Goal: Understand process/instructions: Learn how to perform a task or action

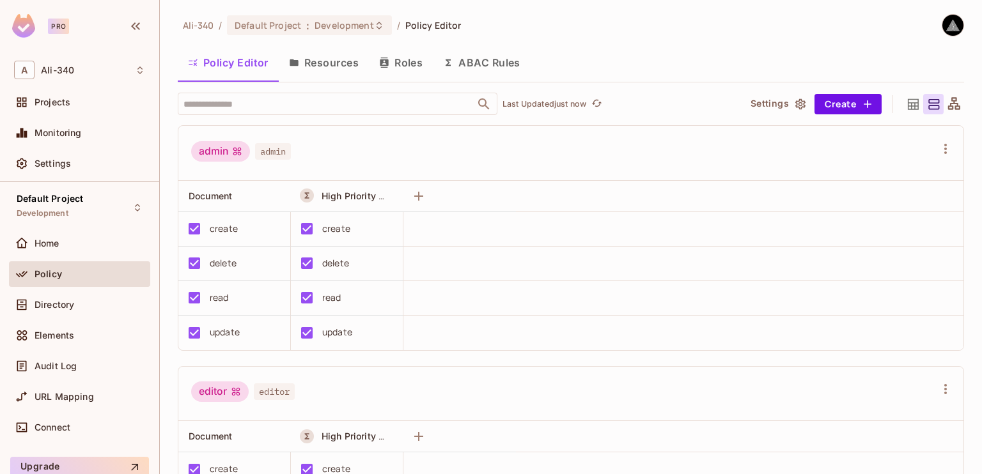
drag, startPoint x: 387, startPoint y: 137, endPoint x: 356, endPoint y: 135, distance: 30.8
click at [387, 137] on div "admin admin" at bounding box center [570, 153] width 785 height 55
click at [65, 420] on div "Connect" at bounding box center [79, 427] width 131 height 15
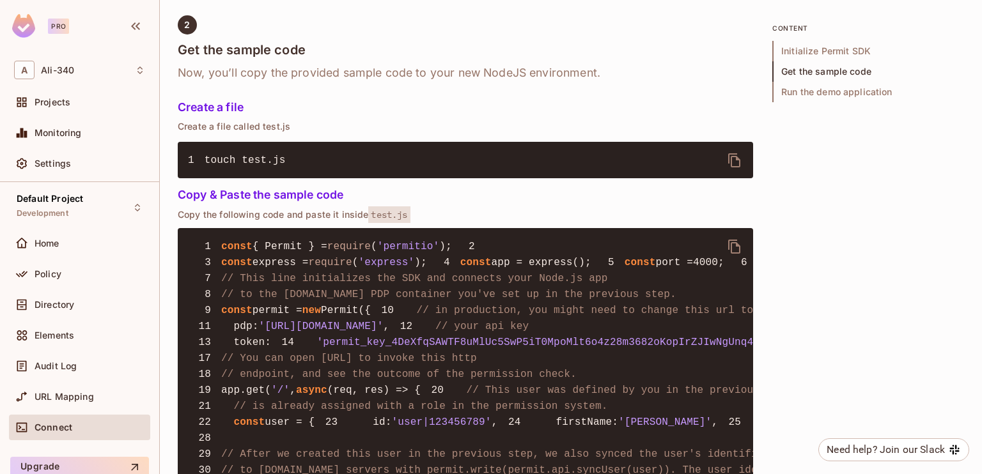
scroll to position [895, 0]
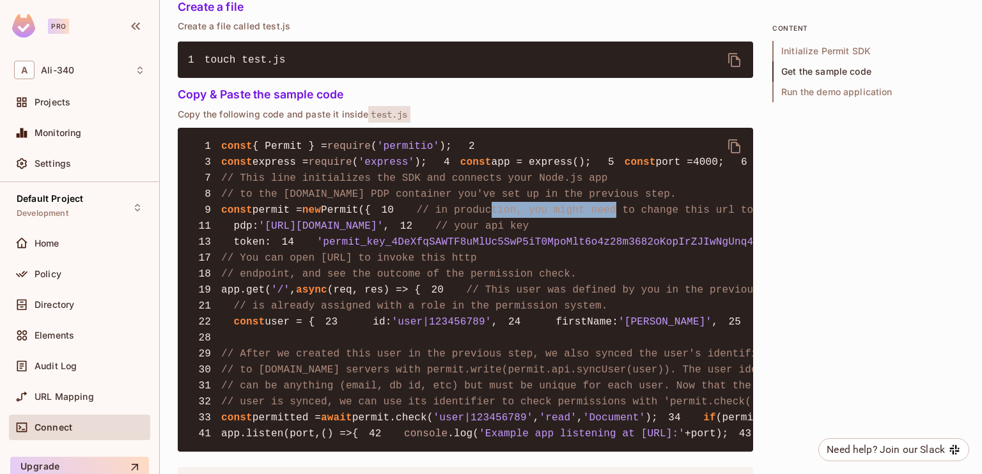
drag, startPoint x: 299, startPoint y: 279, endPoint x: 414, endPoint y: 280, distance: 115.1
click at [417, 216] on span "// in production, you might need to change this url to fit your deployment" at bounding box center [648, 211] width 462 height 12
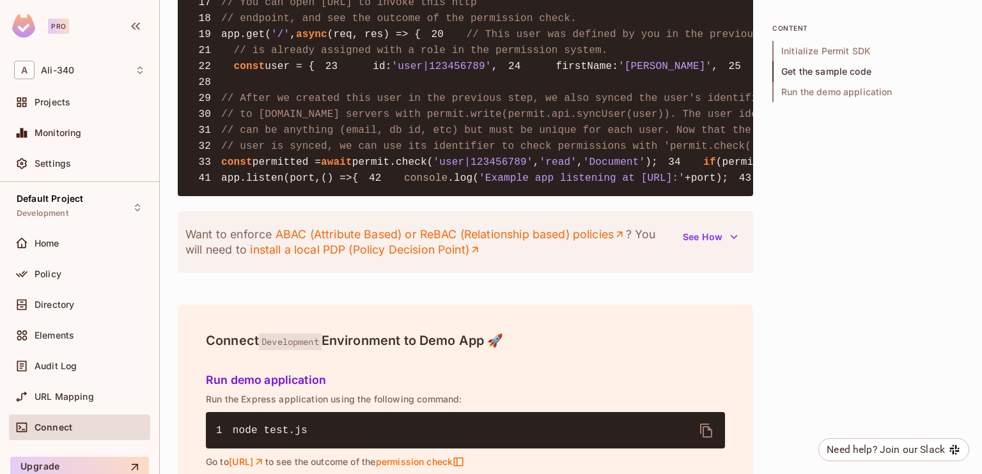
scroll to position [1087, 0]
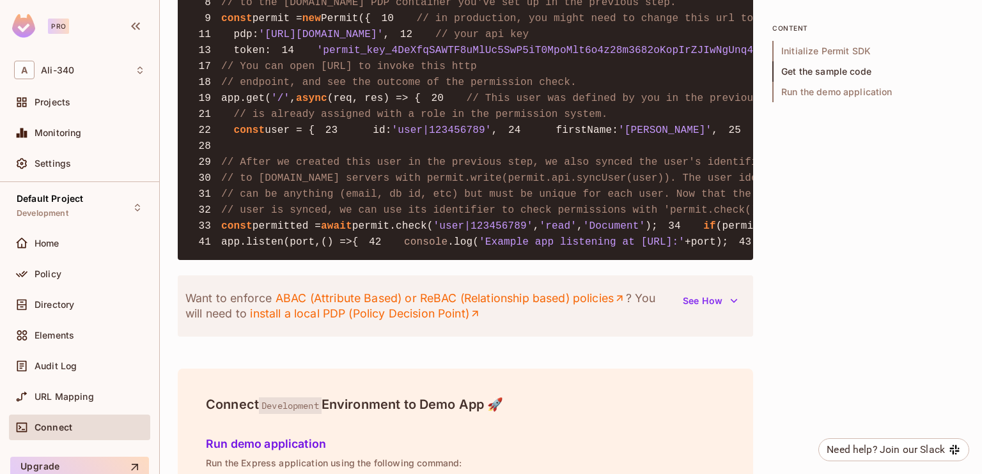
drag, startPoint x: 282, startPoint y: 85, endPoint x: 494, endPoint y: 81, distance: 212.3
click at [494, 81] on pre "1 const { Permit } = require ( 'permitio' ); 2 3 const express = require ( 'exp…" at bounding box center [465, 98] width 575 height 324
drag, startPoint x: 492, startPoint y: 85, endPoint x: 552, endPoint y: 88, distance: 60.1
click at [552, 24] on span "// in production, you might need to change this url to fit your deployment" at bounding box center [648, 19] width 462 height 12
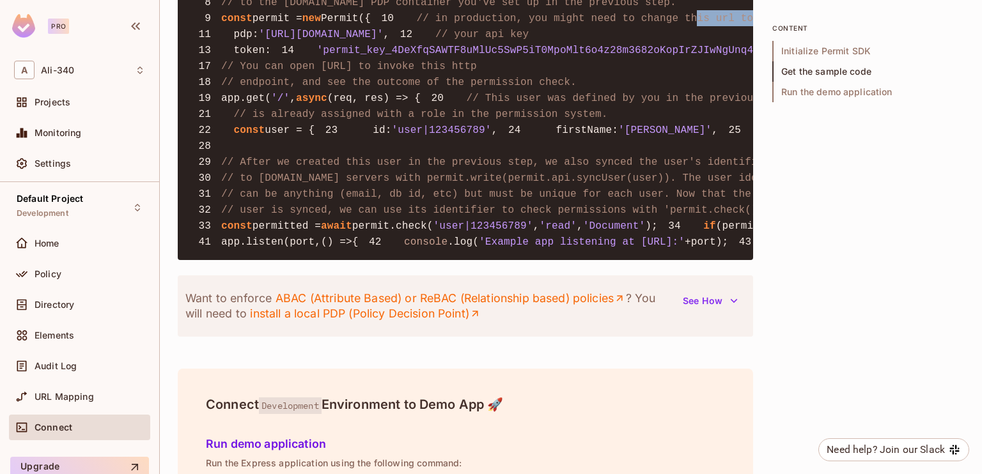
click at [491, 24] on span "// in production, you might need to change this url to fit your deployment" at bounding box center [648, 19] width 462 height 12
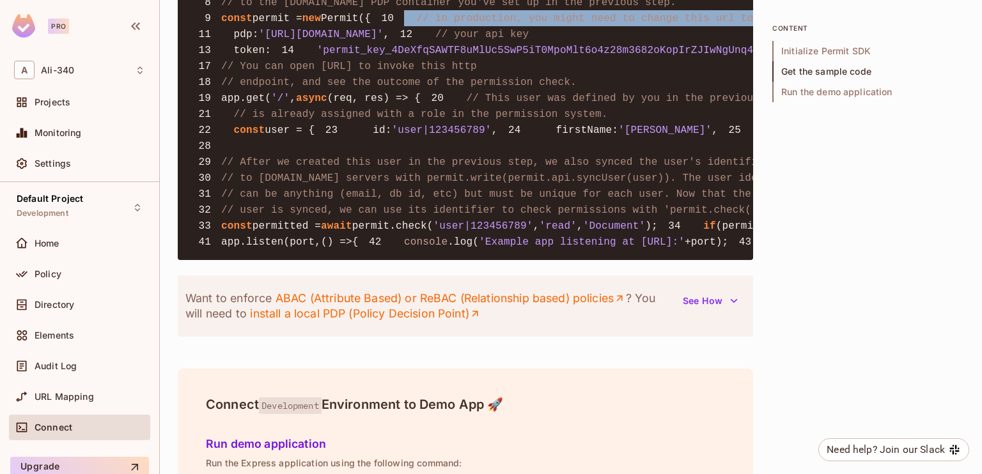
click at [491, 24] on span "// in production, you might need to change this url to fit your deployment" at bounding box center [648, 19] width 462 height 12
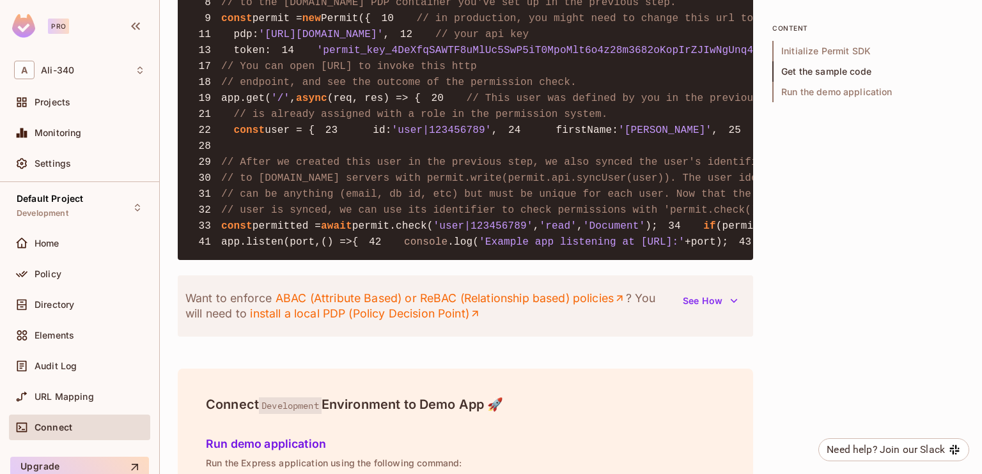
click at [387, 114] on pre "1 const { Permit } = require ( 'permitio' ); 2 3 const express = require ( 'exp…" at bounding box center [465, 98] width 575 height 324
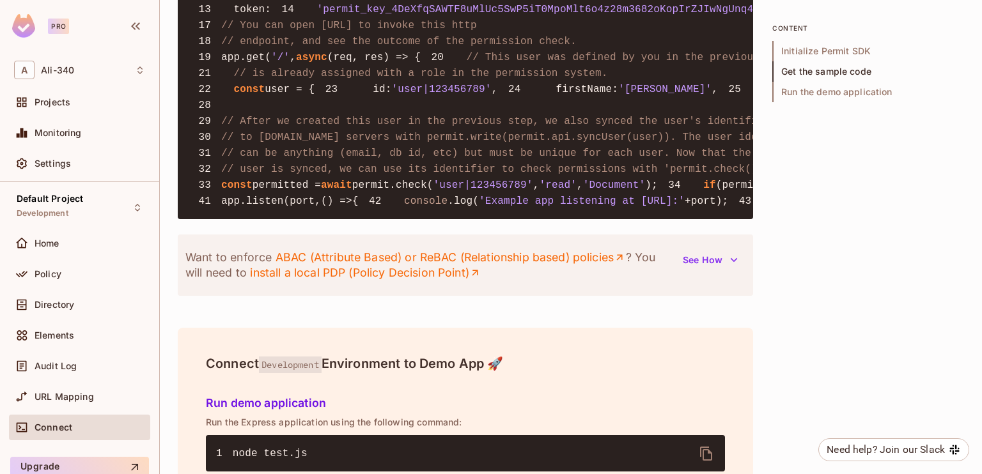
scroll to position [1064, 0]
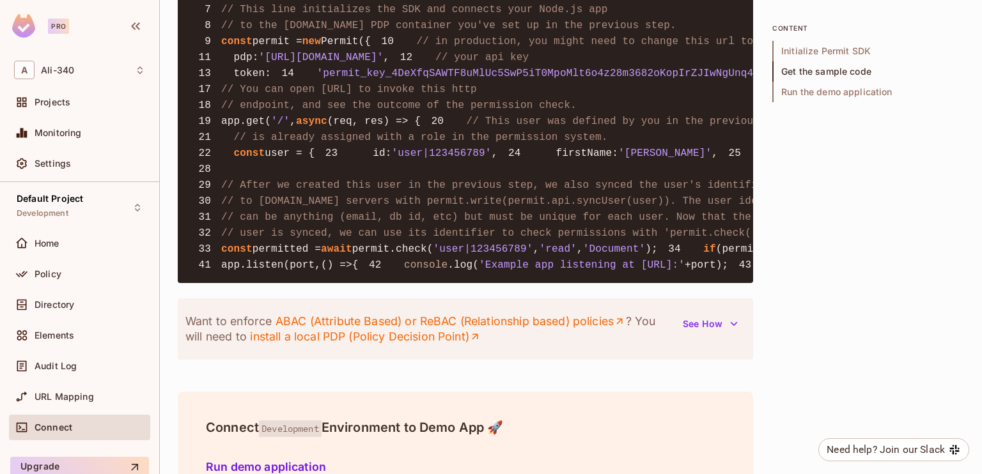
click at [324, 63] on span "'[URL][DOMAIN_NAME]'" at bounding box center [321, 58] width 125 height 12
copy span "cloudpdp"
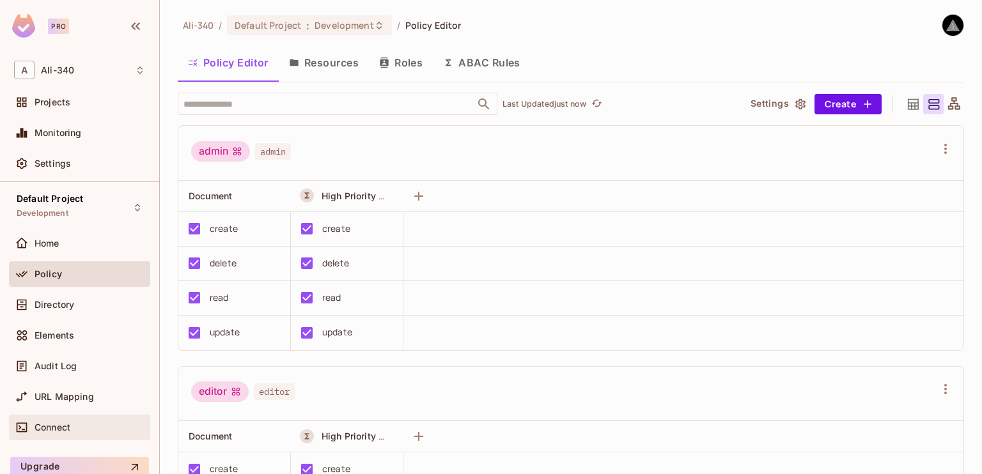
click at [54, 415] on div "Connect" at bounding box center [79, 428] width 141 height 26
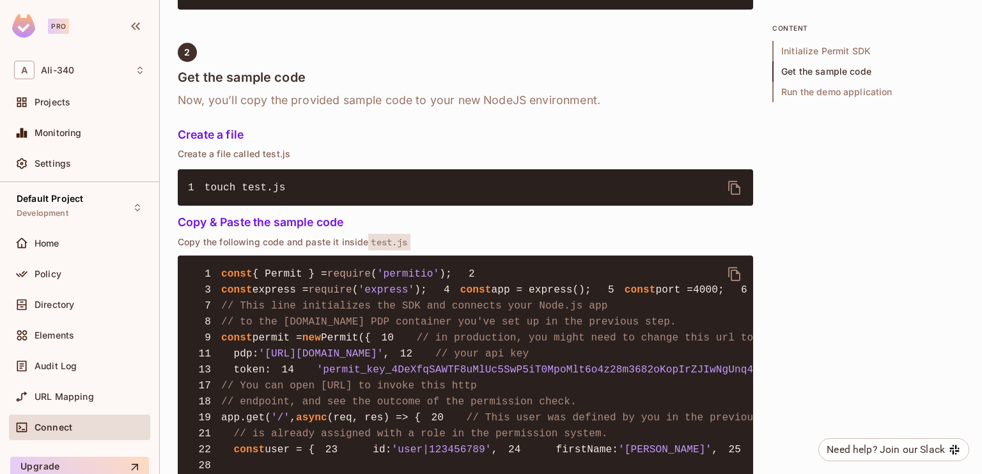
scroll to position [1023, 0]
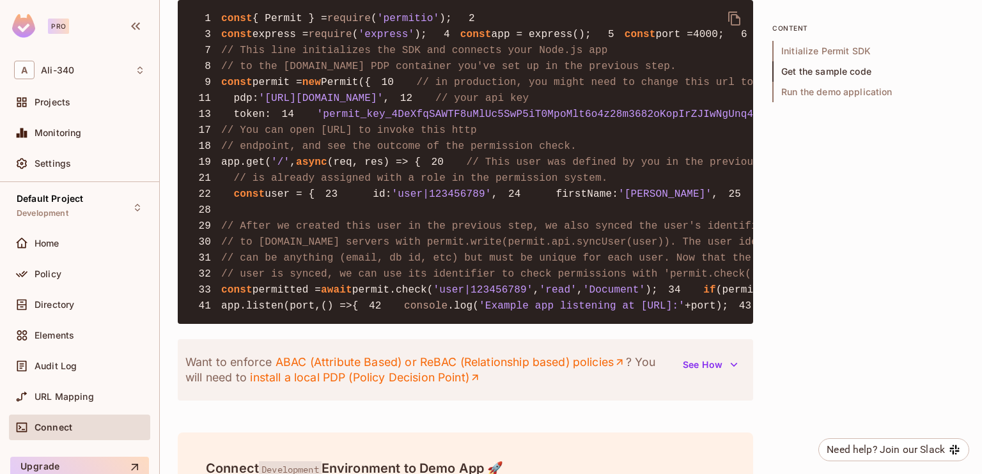
click at [241, 178] on pre "1 const { Permit } = require ( 'permitio' ); 2 3 const express = require ( 'exp…" at bounding box center [465, 162] width 575 height 324
drag, startPoint x: 220, startPoint y: 155, endPoint x: 476, endPoint y: 175, distance: 257.0
click at [476, 175] on pre "1 const { Permit } = require ( 'permitio' ); 2 3 const express = require ( 'exp…" at bounding box center [465, 162] width 575 height 324
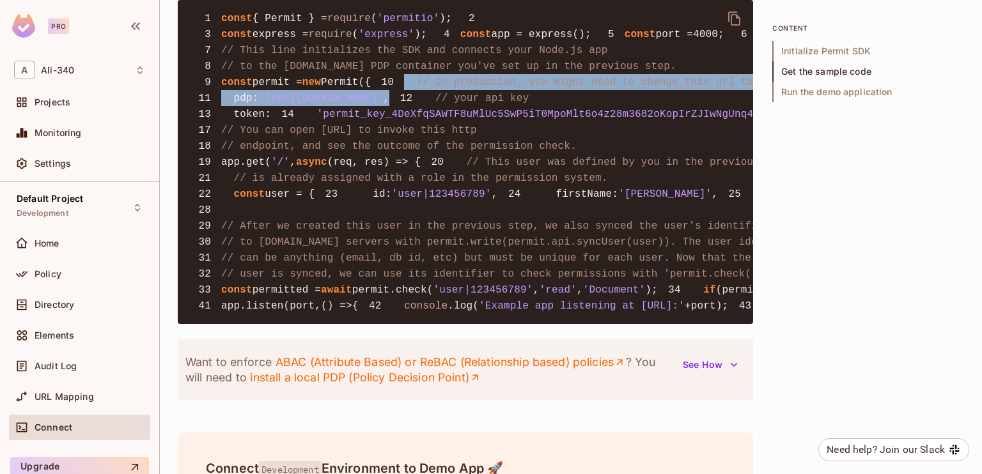
drag, startPoint x: 476, startPoint y: 170, endPoint x: 219, endPoint y: 150, distance: 257.1
click at [219, 150] on pre "1 const { Permit } = require ( 'permitio' ); 2 3 const express = require ( 'exp…" at bounding box center [465, 162] width 575 height 324
copy code "// in production, you might need to change this url to fit your deployment 11 p…"
